Goal: Information Seeking & Learning: Learn about a topic

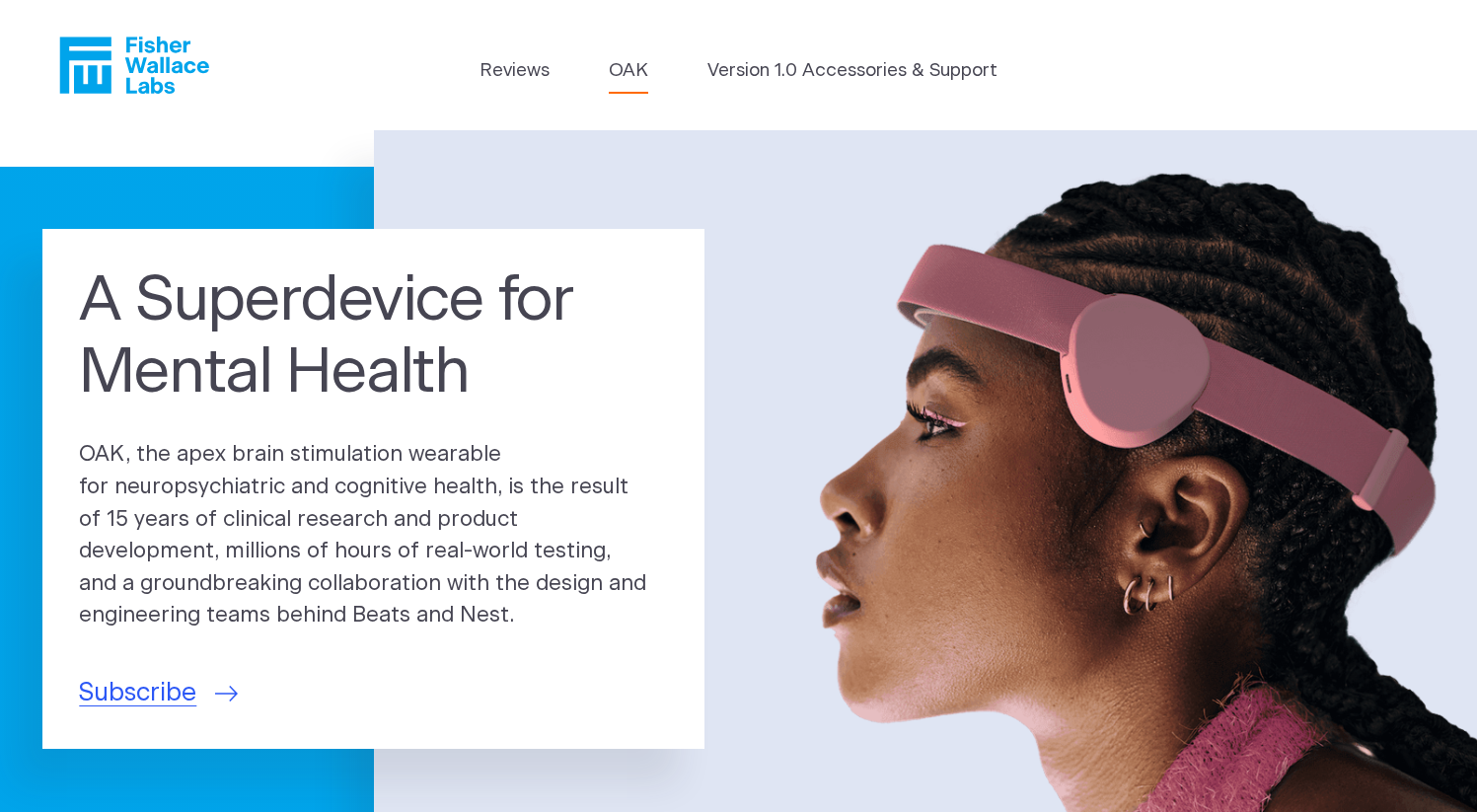
click at [630, 60] on link "OAK" at bounding box center [629, 71] width 40 height 28
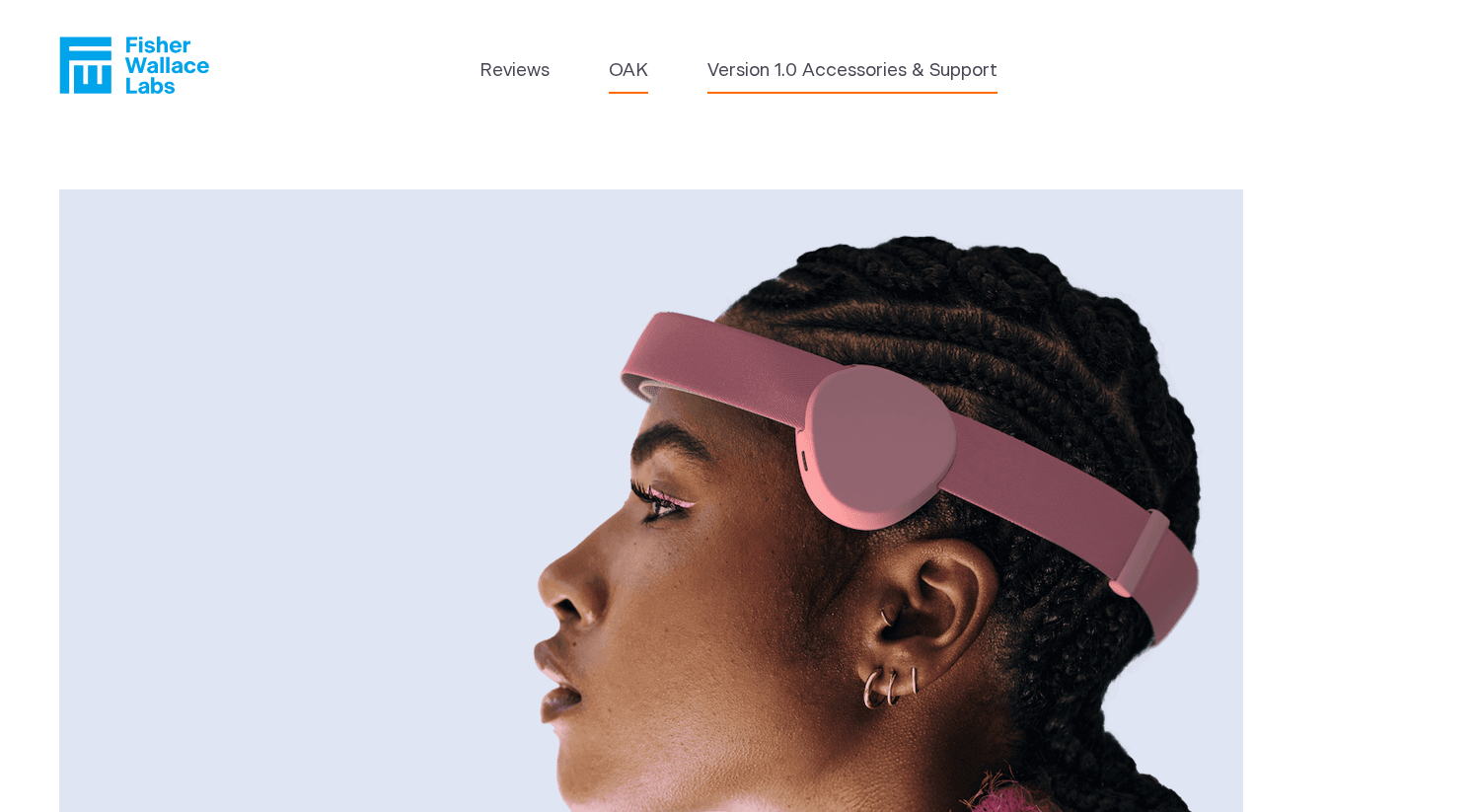
click at [821, 70] on link "Version 1.0 Accessories & Support" at bounding box center [852, 71] width 290 height 28
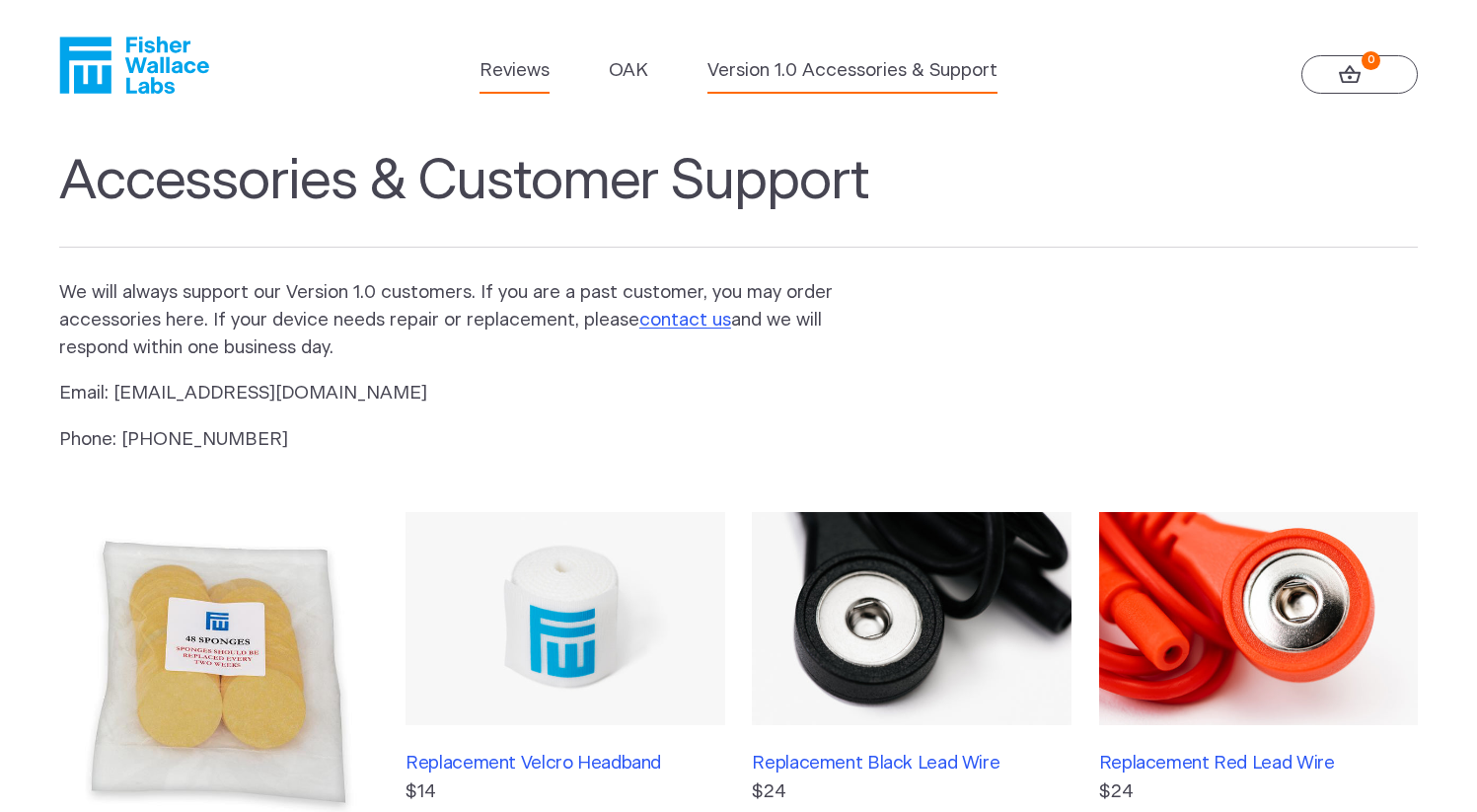
click at [492, 71] on link "Reviews" at bounding box center [515, 71] width 71 height 28
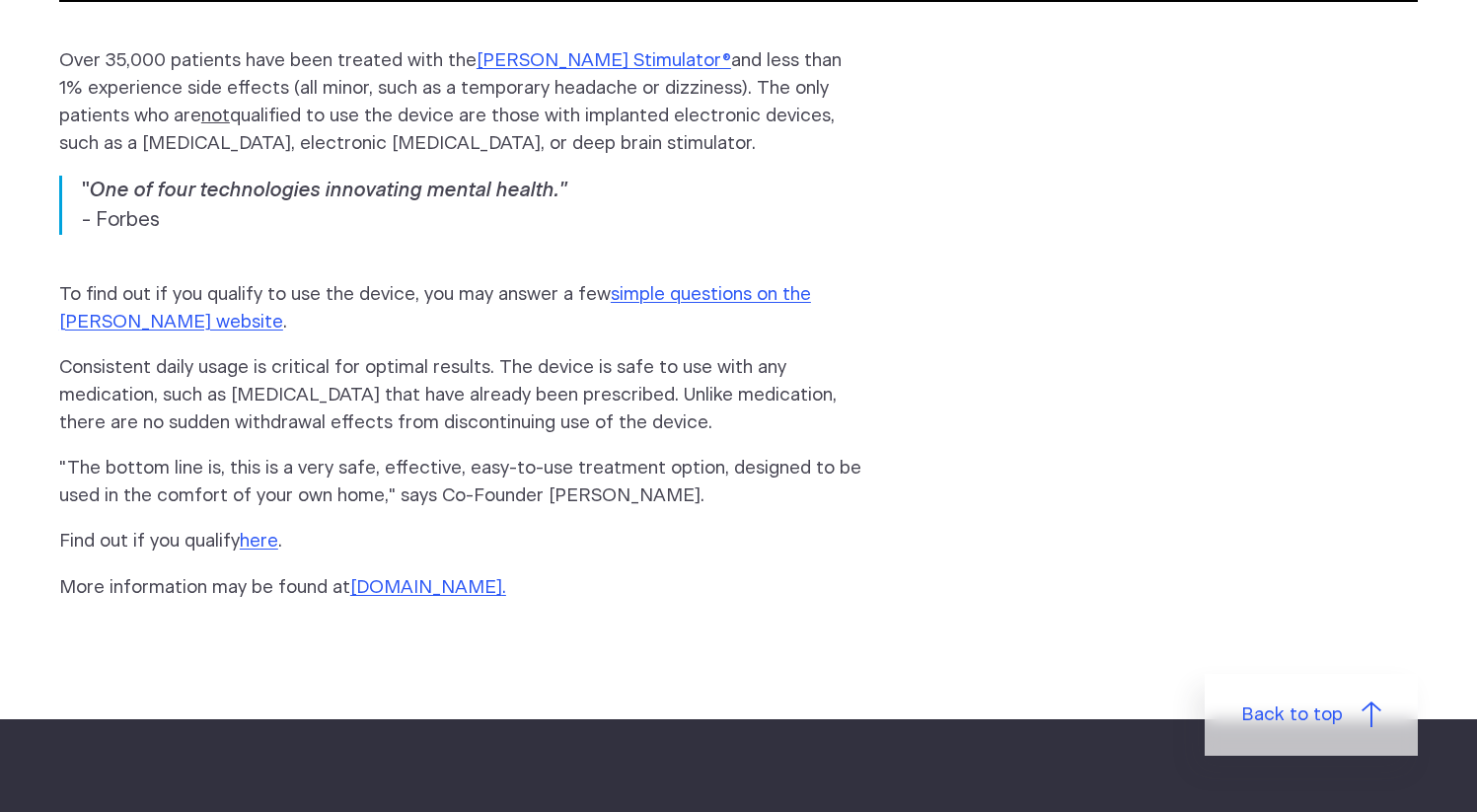
scroll to position [2774, 0]
